Goal: Register for event/course

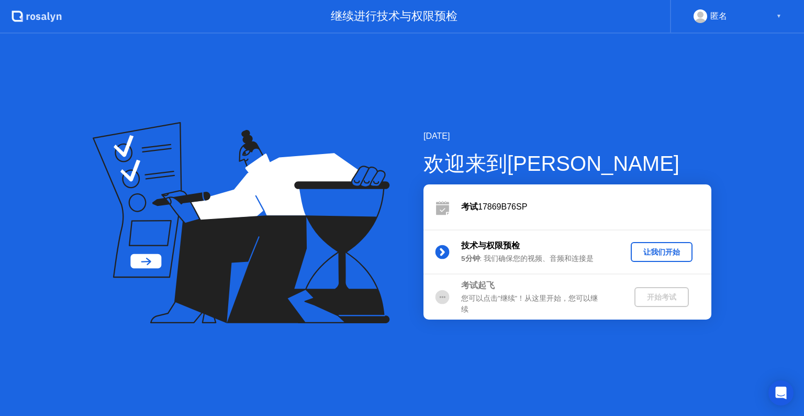
click at [650, 247] on div "让我们开始" at bounding box center [661, 252] width 53 height 10
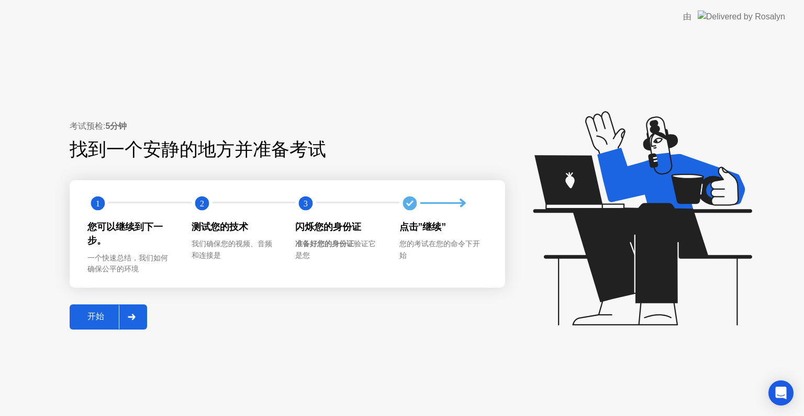
click at [102, 323] on button "开始" at bounding box center [108, 316] width 77 height 25
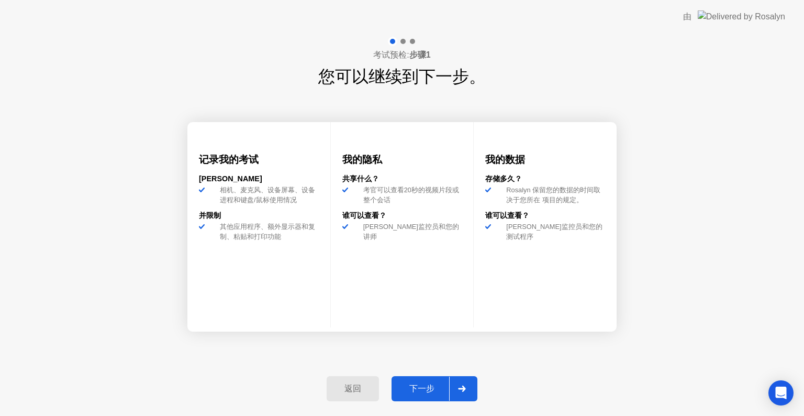
click at [417, 378] on button "下一步" at bounding box center [435, 388] width 86 height 25
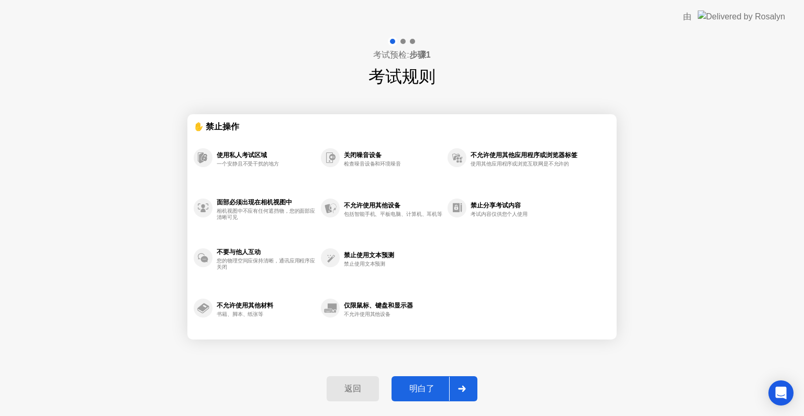
click at [431, 389] on div "明白了" at bounding box center [422, 388] width 54 height 11
select select "**********"
select select "*******"
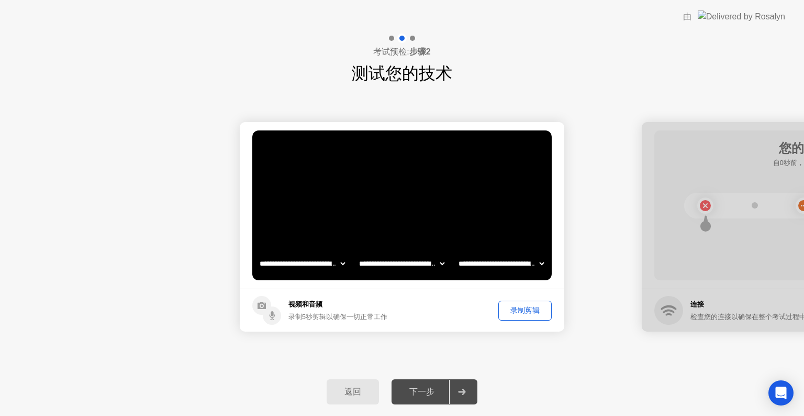
click at [517, 313] on div "录制剪辑" at bounding box center [525, 310] width 46 height 10
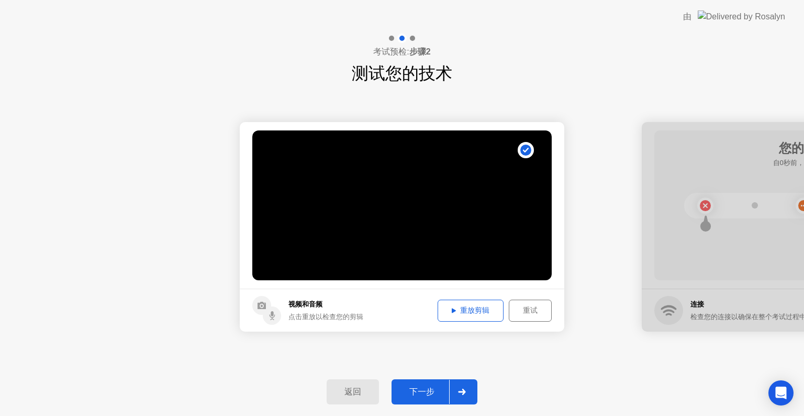
click at [484, 314] on div "重放剪辑" at bounding box center [470, 310] width 59 height 10
click at [425, 398] on button "下一步" at bounding box center [435, 391] width 86 height 25
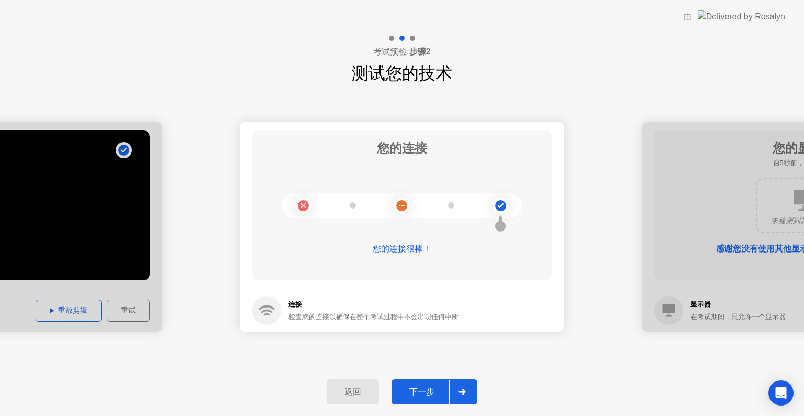
click at [429, 391] on div "下一步" at bounding box center [422, 391] width 54 height 11
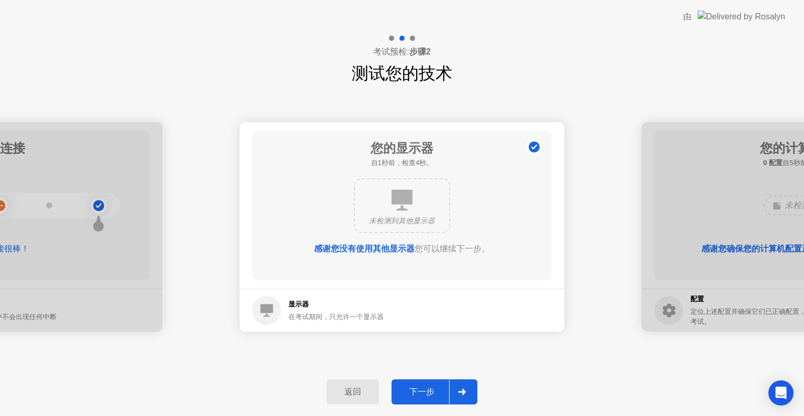
click at [429, 391] on div "下一步" at bounding box center [422, 391] width 54 height 11
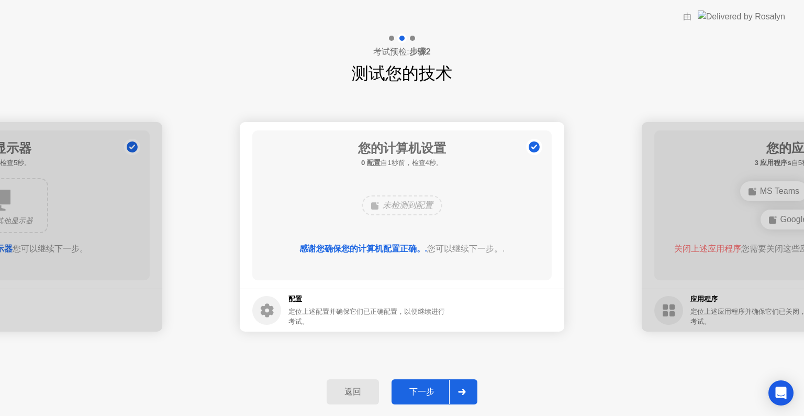
click at [429, 391] on div "下一步" at bounding box center [422, 391] width 54 height 11
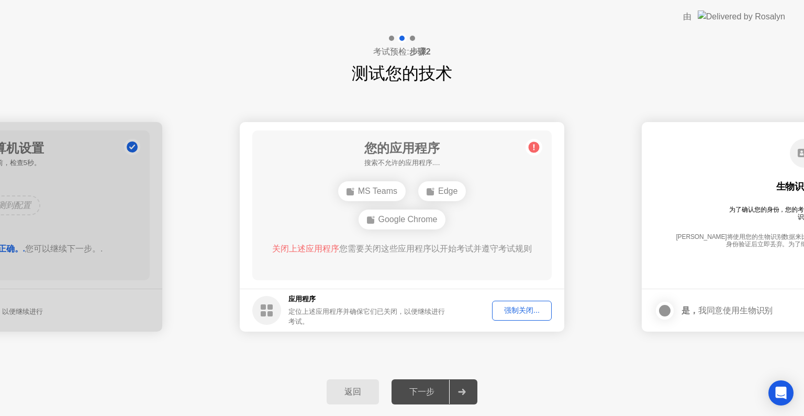
click at [516, 305] on div "强制关闭..." at bounding box center [522, 310] width 52 height 10
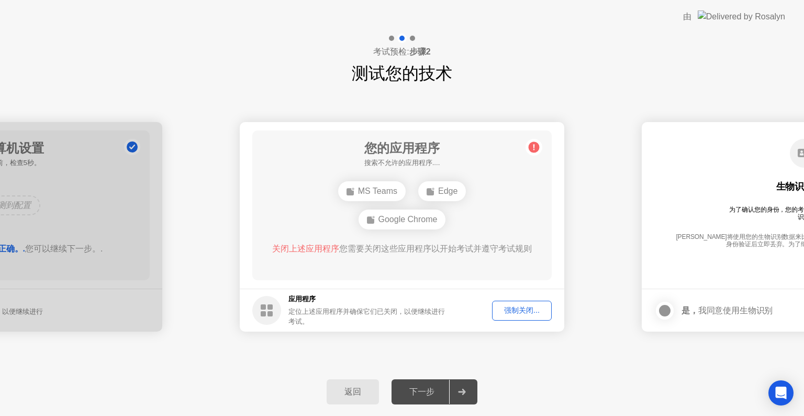
click at [539, 312] on div "强制关闭..." at bounding box center [522, 310] width 52 height 10
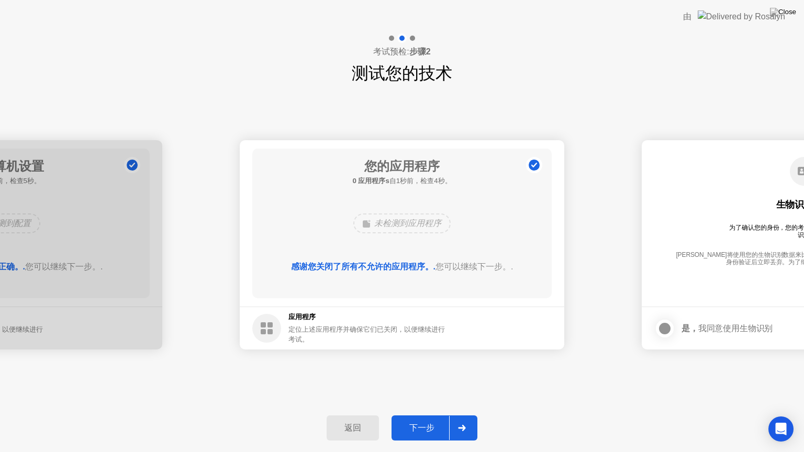
click at [427, 415] on div "下一步" at bounding box center [422, 428] width 54 height 11
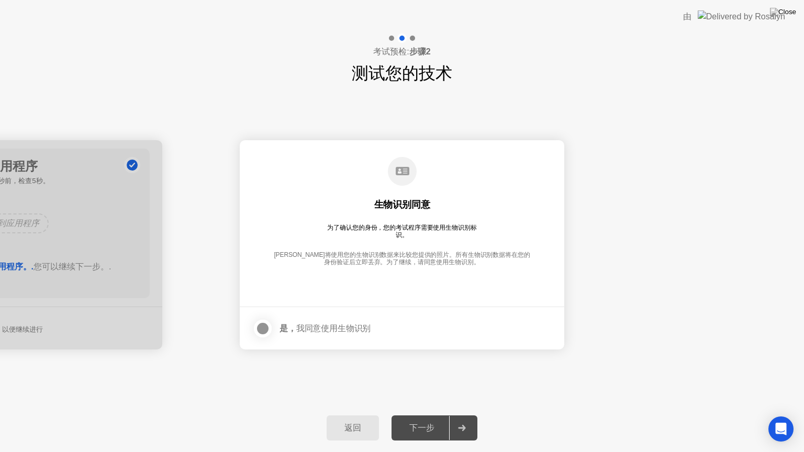
click at [260, 327] on div at bounding box center [263, 329] width 13 height 13
click at [431, 415] on button "下一步" at bounding box center [435, 428] width 86 height 25
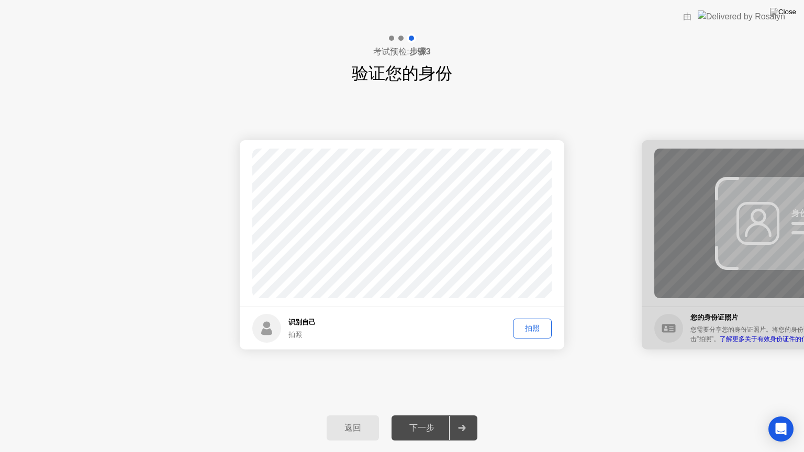
click at [533, 327] on div "拍照" at bounding box center [532, 329] width 31 height 10
click at [423, 415] on div "下一步" at bounding box center [422, 428] width 54 height 11
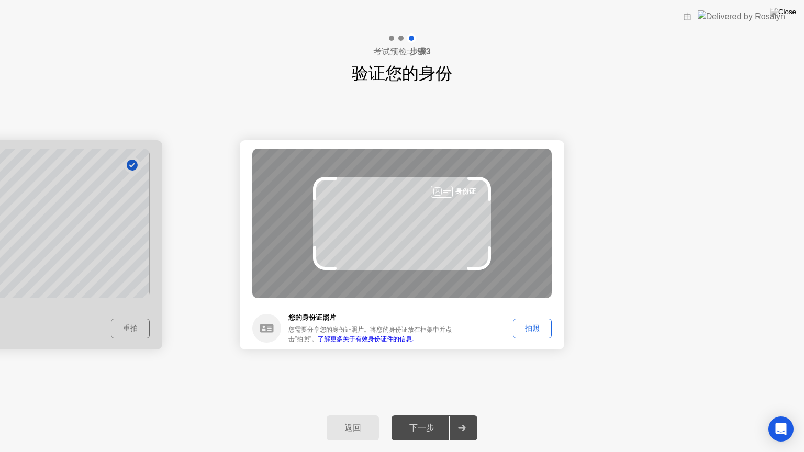
click at [536, 329] on div "拍照" at bounding box center [532, 329] width 31 height 10
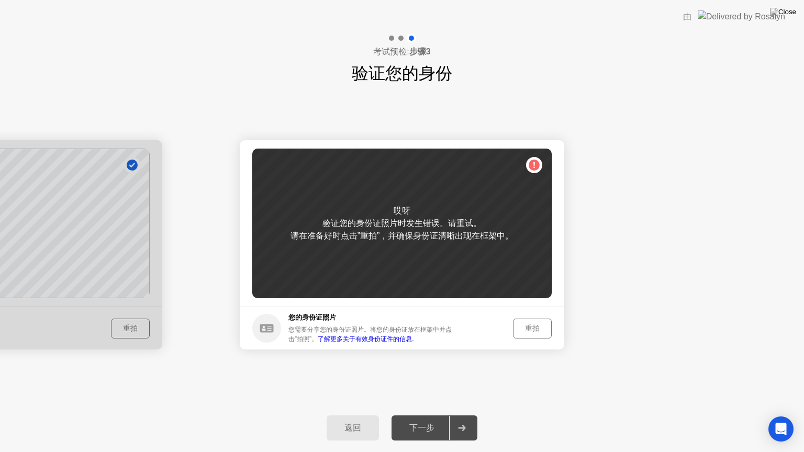
click at [540, 327] on div "重拍" at bounding box center [532, 329] width 31 height 10
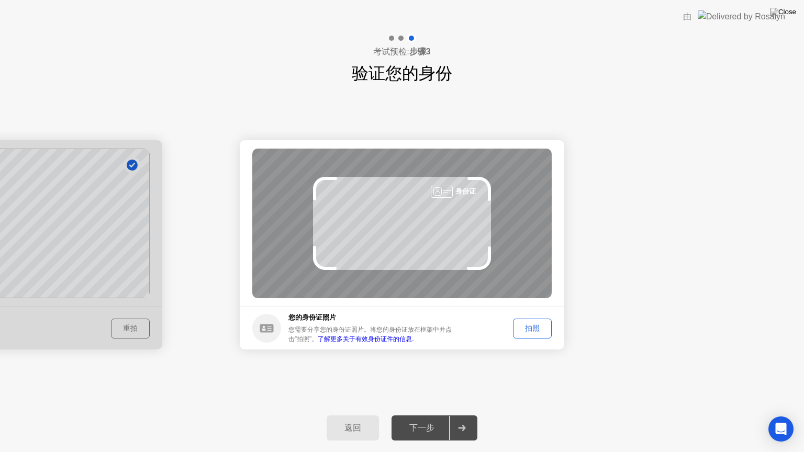
click at [535, 324] on div "拍照" at bounding box center [532, 329] width 31 height 10
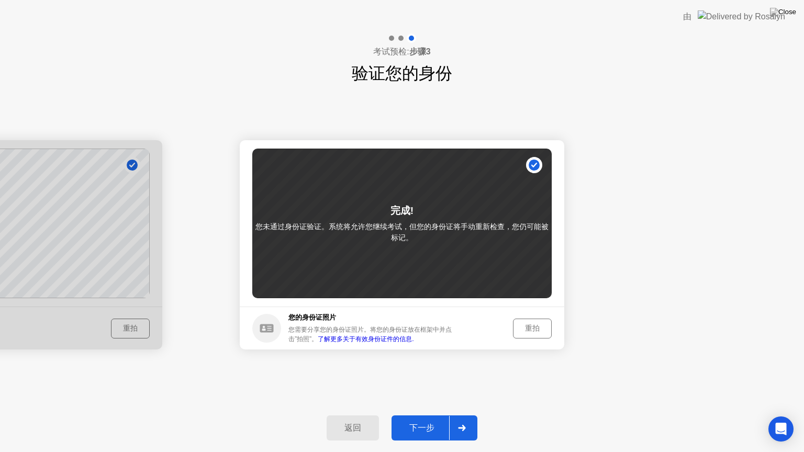
click at [431, 415] on button "下一步" at bounding box center [435, 428] width 86 height 25
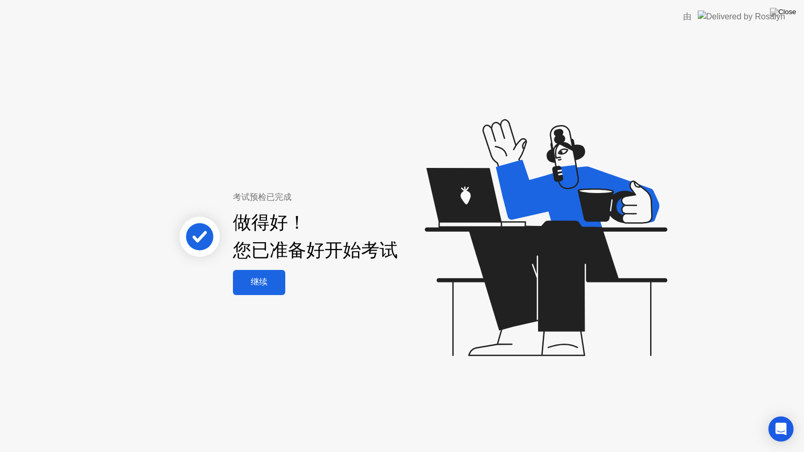
click at [254, 287] on div "继续" at bounding box center [259, 282] width 46 height 11
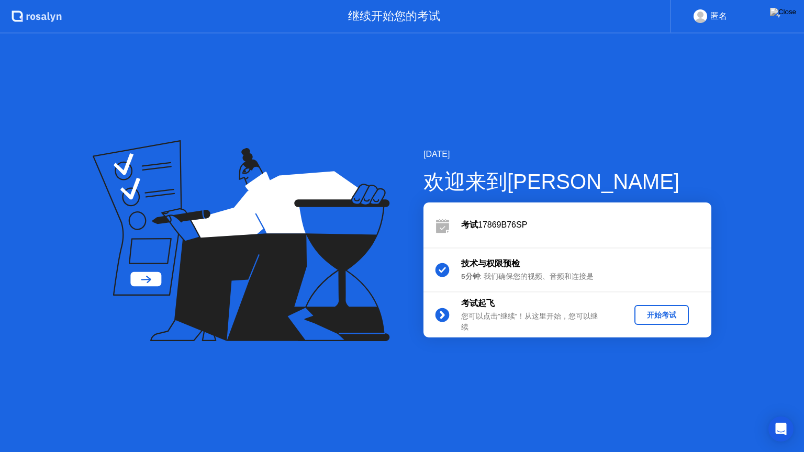
click at [666, 313] on div "开始考试" at bounding box center [662, 316] width 46 height 10
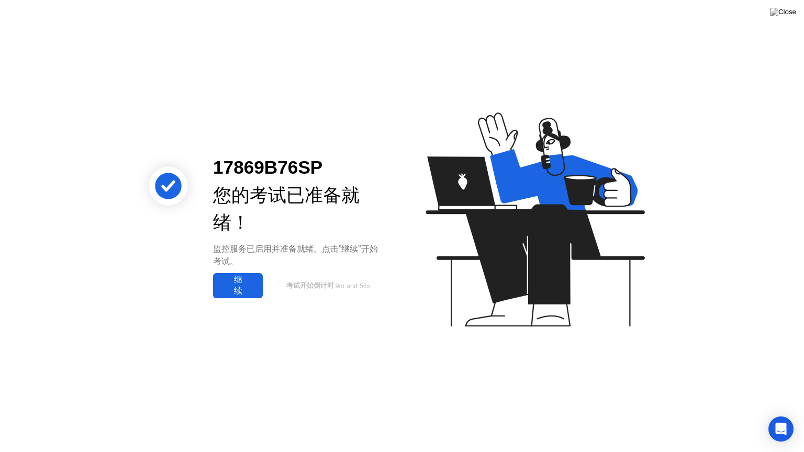
click at [243, 296] on div "继续" at bounding box center [237, 286] width 43 height 22
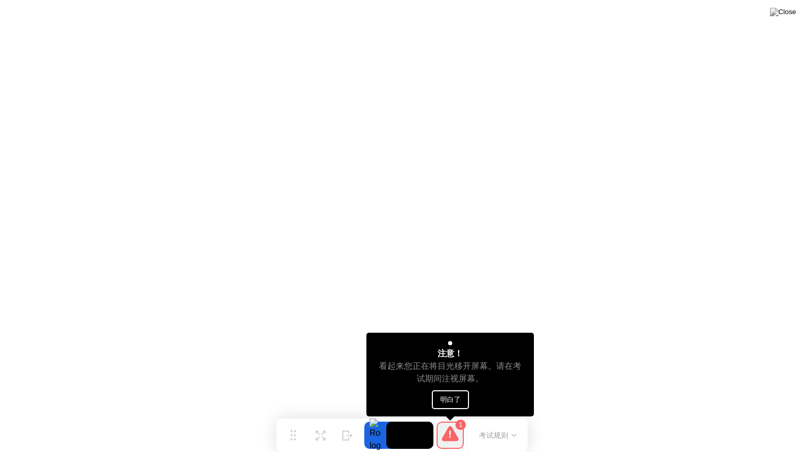
click at [442, 398] on button "明白了" at bounding box center [450, 400] width 37 height 19
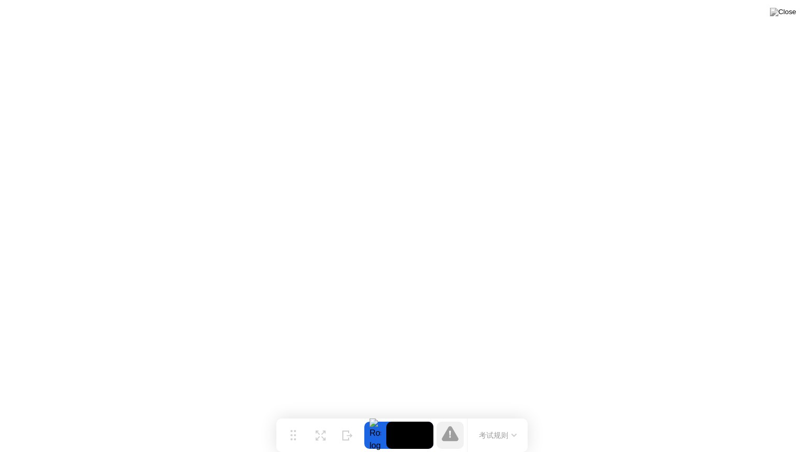
click at [446, 415] on icon at bounding box center [450, 434] width 17 height 17
